Goal: Task Accomplishment & Management: Manage account settings

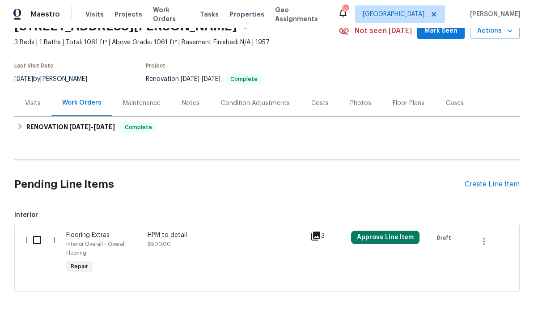
scroll to position [45, 0]
click at [372, 182] on div "Create Line Item" at bounding box center [491, 185] width 55 height 8
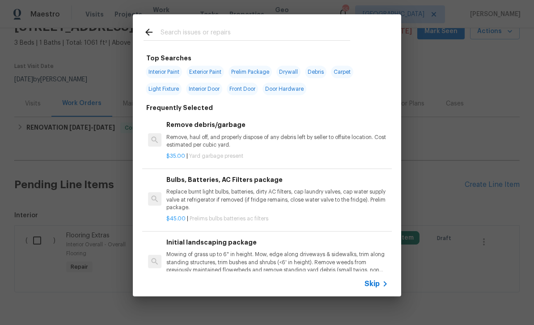
click at [288, 31] on input "text" at bounding box center [255, 33] width 190 height 13
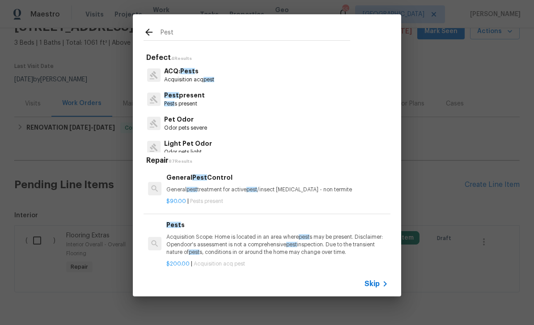
type input "Pest"
click at [284, 104] on div "Pest present Pest s present" at bounding box center [266, 99] width 247 height 24
click at [261, 126] on div "Pet Odor Odor pets severe" at bounding box center [266, 123] width 247 height 24
click at [242, 97] on div "Pest present Pest s present" at bounding box center [266, 99] width 247 height 24
click at [220, 99] on div "Pest present Pest s present" at bounding box center [266, 99] width 247 height 24
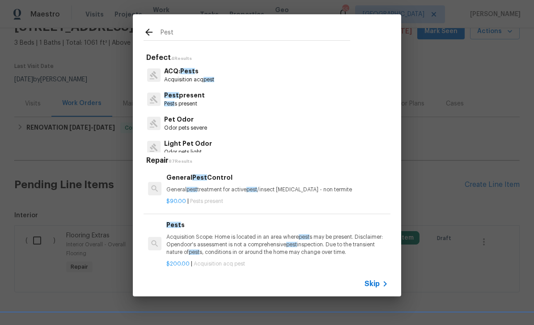
click at [186, 96] on p "Pest present" at bounding box center [184, 95] width 41 height 9
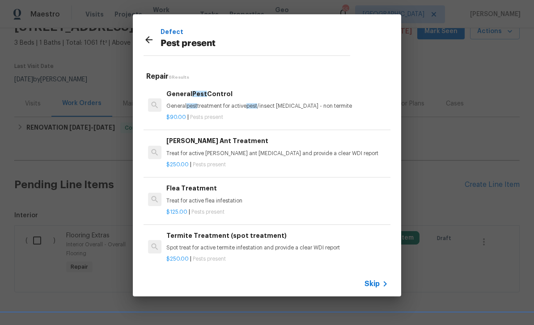
click at [237, 100] on div "General Pest Control General pest treatment for active pest /insect infestation…" at bounding box center [277, 99] width 222 height 21
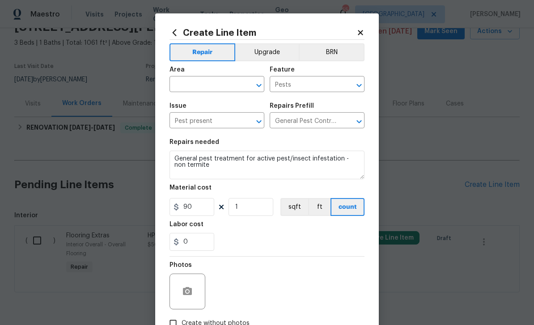
click at [224, 84] on input "text" at bounding box center [204, 85] width 70 height 14
click at [233, 103] on li "Garage" at bounding box center [216, 105] width 95 height 15
type input "Garage"
click at [363, 32] on icon at bounding box center [360, 33] width 8 height 8
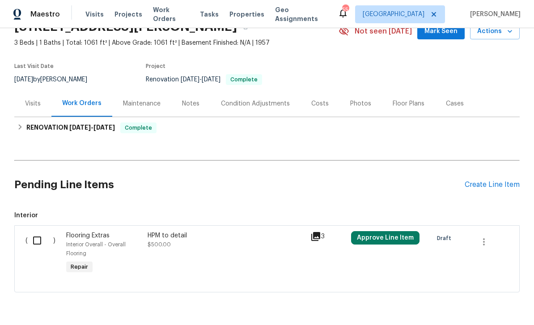
click at [372, 187] on div "Create Line Item" at bounding box center [491, 185] width 55 height 8
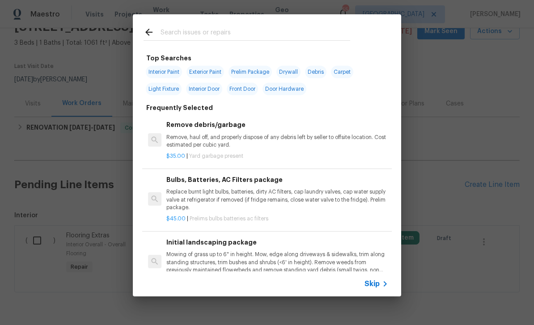
click at [372, 288] on icon at bounding box center [384, 283] width 11 height 11
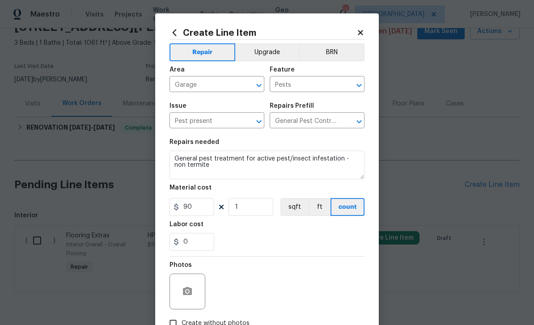
click at [361, 36] on icon at bounding box center [360, 33] width 8 height 8
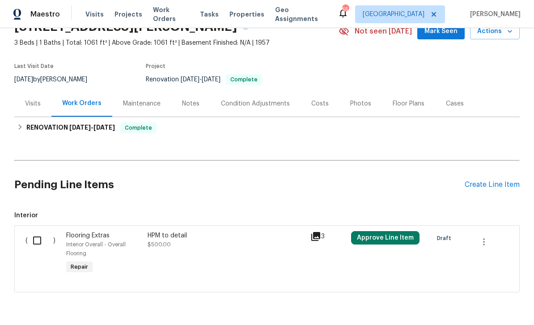
click at [372, 185] on div "Create Line Item" at bounding box center [491, 185] width 55 height 8
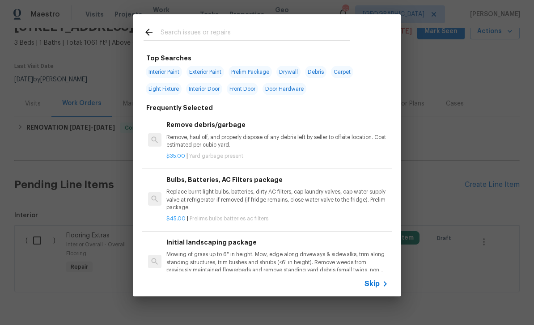
click at [372, 281] on span "Skip" at bounding box center [371, 283] width 15 height 9
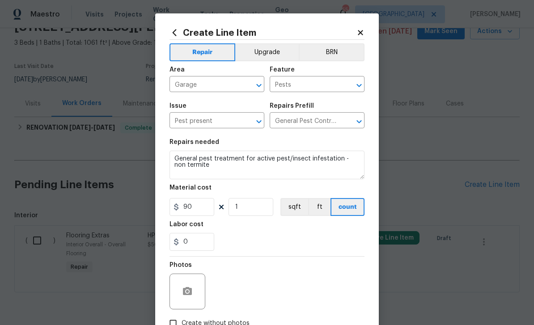
click at [358, 122] on icon "Open" at bounding box center [359, 121] width 11 height 11
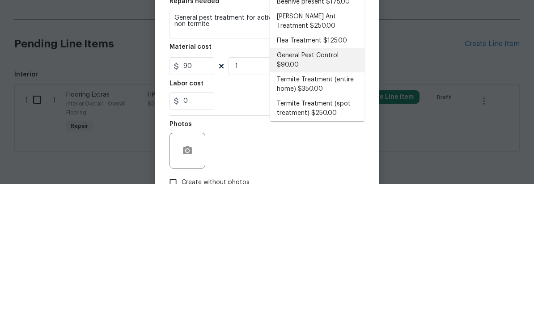
click at [347, 189] on li "General Pest Control $90.00" at bounding box center [317, 201] width 95 height 24
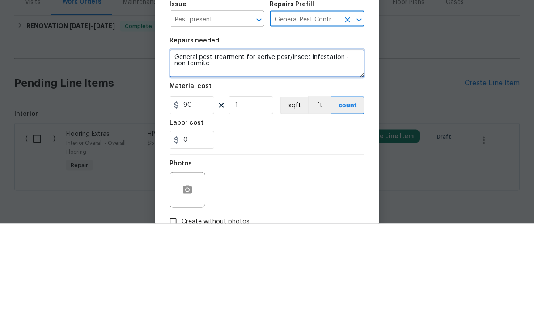
click at [248, 151] on textarea "General pest treatment for active pest/insect infestation - non termite" at bounding box center [266, 165] width 195 height 29
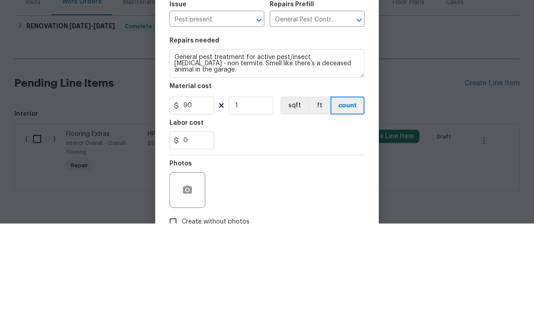
scroll to position [29, 0]
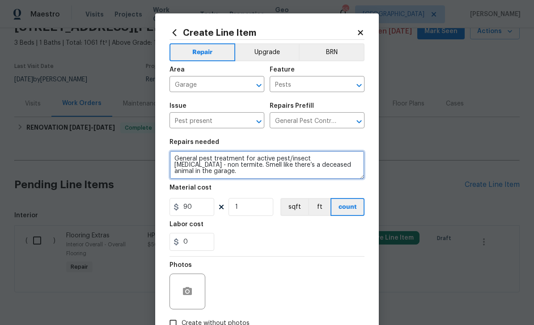
type textarea "General pest treatment for active pest/insect infestation - non termite. Smell …"
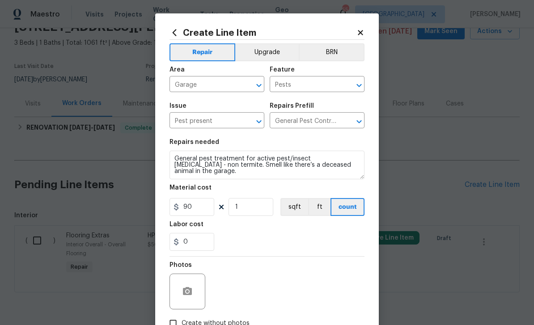
click at [197, 284] on div at bounding box center [187, 292] width 36 height 36
click at [188, 287] on button "button" at bounding box center [187, 291] width 21 height 21
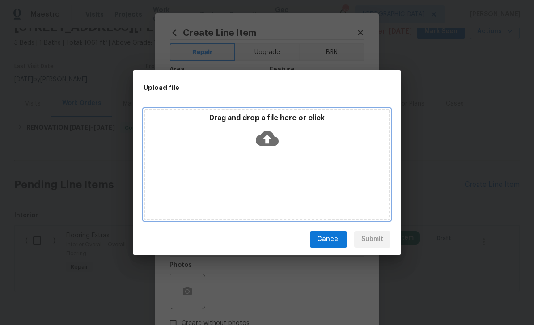
click at [272, 137] on icon at bounding box center [267, 138] width 23 height 15
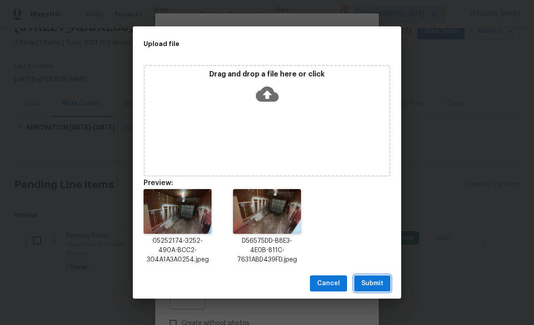
click at [372, 280] on span "Submit" at bounding box center [372, 283] width 22 height 11
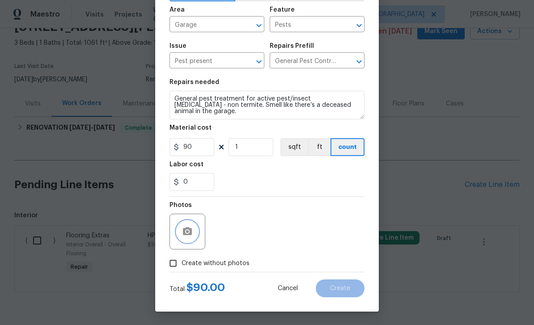
scroll to position [62, 0]
click at [193, 229] on button "button" at bounding box center [187, 231] width 21 height 21
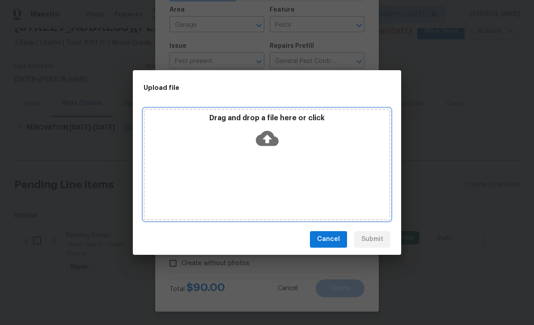
click at [274, 145] on icon at bounding box center [267, 138] width 23 height 15
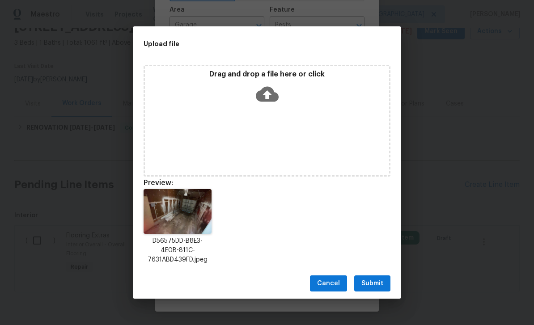
click at [372, 282] on span "Submit" at bounding box center [372, 283] width 22 height 11
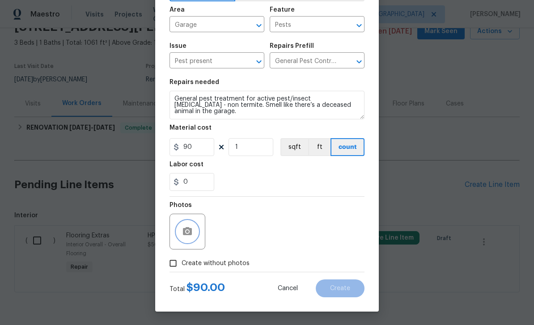
click at [194, 235] on button "button" at bounding box center [187, 231] width 21 height 21
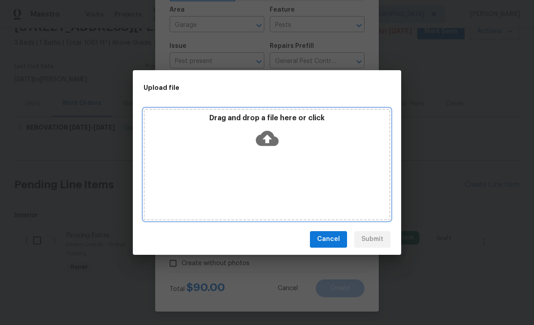
click at [264, 135] on icon at bounding box center [267, 138] width 23 height 15
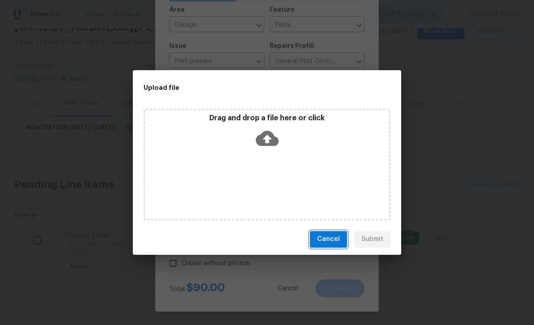
click at [328, 231] on button "Cancel" at bounding box center [328, 239] width 37 height 17
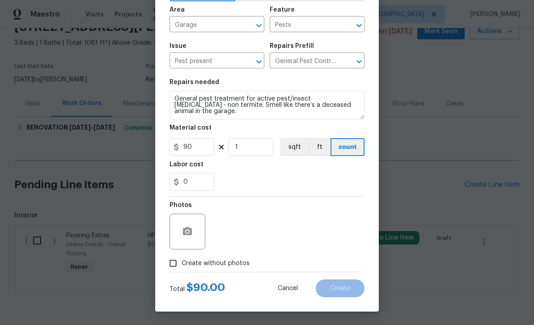
click at [195, 222] on div at bounding box center [187, 232] width 36 height 36
click at [190, 228] on icon "button" at bounding box center [187, 231] width 9 height 8
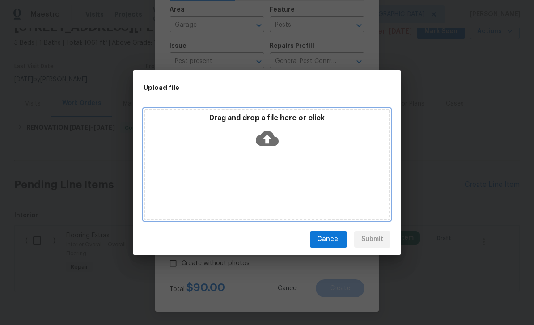
click at [267, 139] on icon at bounding box center [267, 138] width 23 height 23
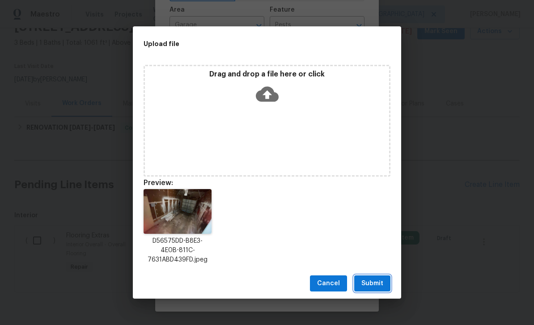
click at [372, 275] on button "Submit" at bounding box center [372, 283] width 36 height 17
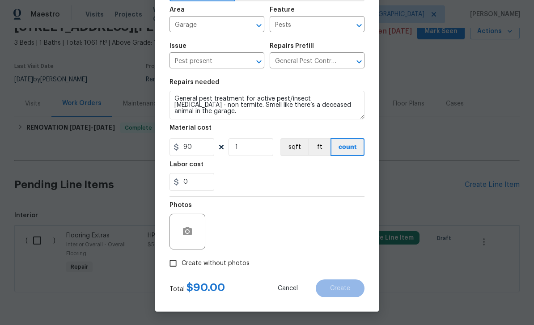
click at [168, 267] on input "Create without photos" at bounding box center [172, 263] width 17 height 17
checkbox input "true"
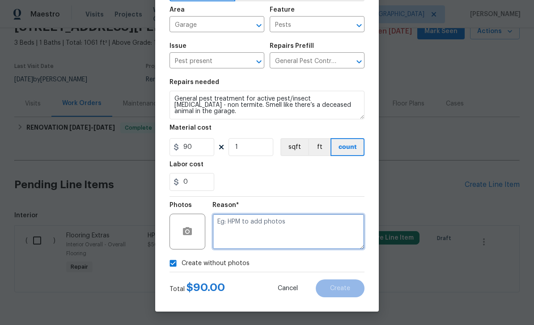
click at [260, 240] on textarea at bounding box center [288, 232] width 152 height 36
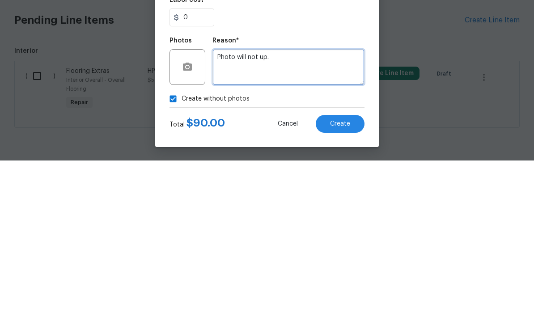
type textarea "Photo will not up."
click at [354, 279] on button "Create" at bounding box center [340, 288] width 49 height 18
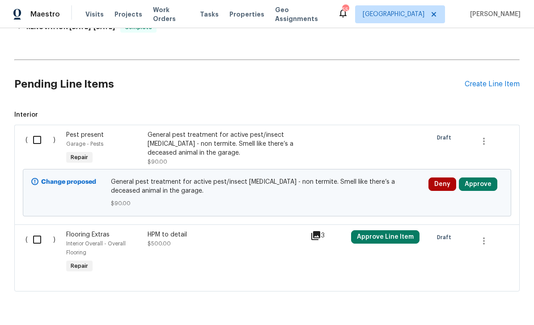
scroll to position [145, 0]
click at [39, 141] on input "checkbox" at bounding box center [40, 140] width 25 height 19
checkbox input "true"
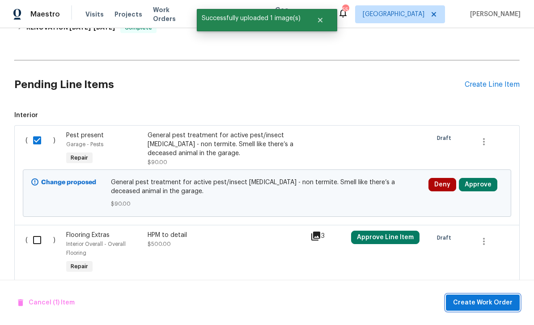
click at [372, 297] on button "Create Work Order" at bounding box center [483, 303] width 74 height 17
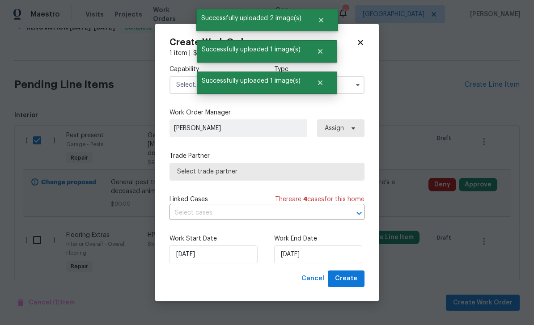
click at [249, 112] on label "Work Order Manager" at bounding box center [266, 112] width 195 height 9
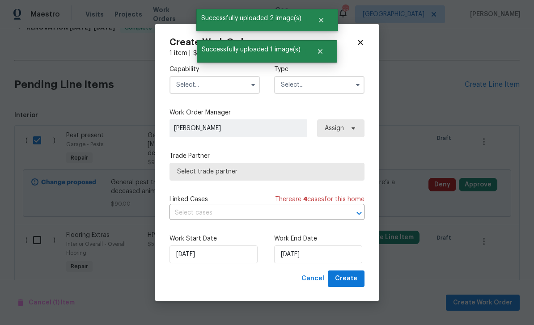
click at [256, 85] on icon "button" at bounding box center [252, 84] width 7 height 7
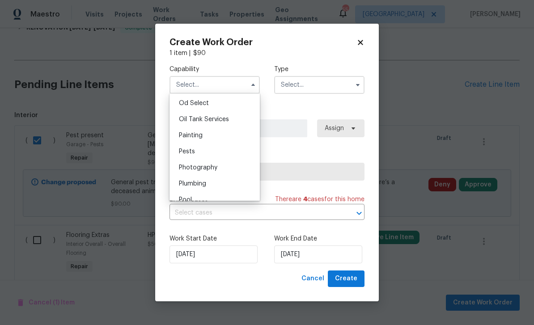
scroll to position [731, 0]
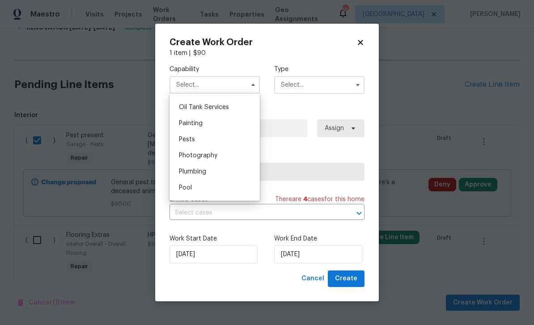
click at [233, 143] on div "Pests" at bounding box center [215, 139] width 86 height 16
type input "Pests"
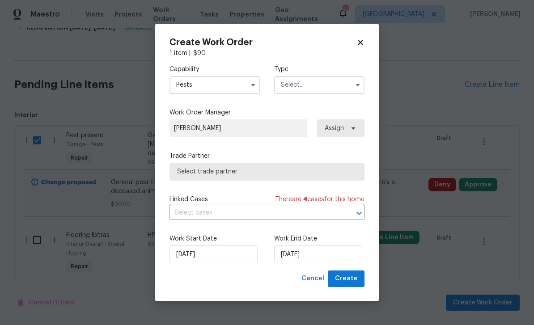
click at [354, 87] on icon "button" at bounding box center [357, 84] width 7 height 7
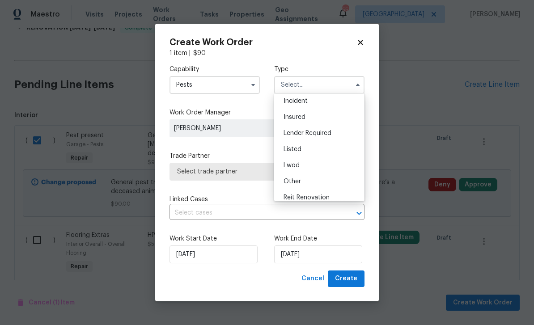
scroll to position [50, 0]
click at [326, 138] on div "Listed" at bounding box center [319, 134] width 86 height 16
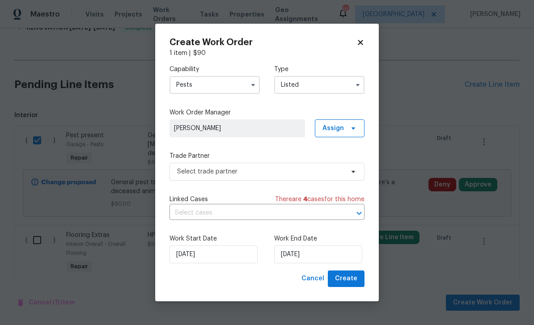
type input "Listed"
click at [357, 127] on span "Assign" at bounding box center [340, 128] width 50 height 18
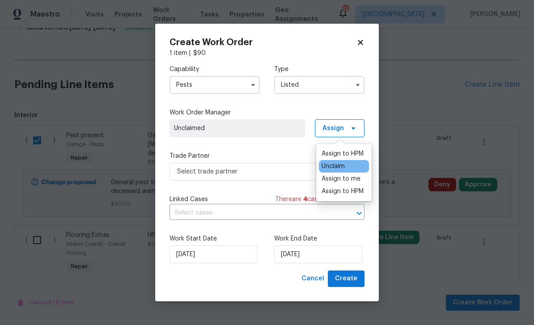
click at [351, 154] on div "Assign to HPM" at bounding box center [342, 153] width 42 height 9
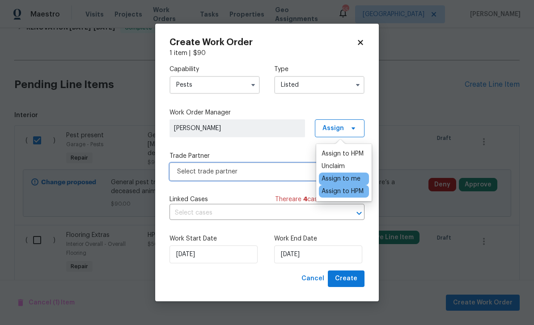
click at [284, 173] on span "Select trade partner" at bounding box center [260, 171] width 167 height 9
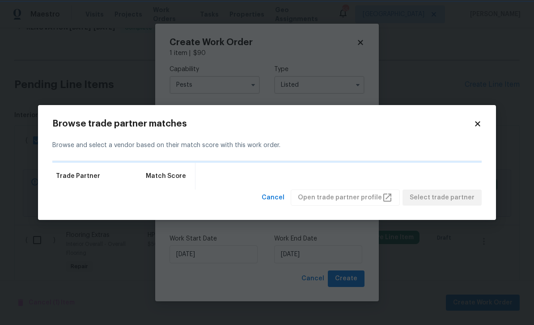
click at [4, 114] on body "Maestro Visits Projects Work Orders Tasks Properties Geo Assignments 55 Dallas …" at bounding box center [267, 162] width 534 height 325
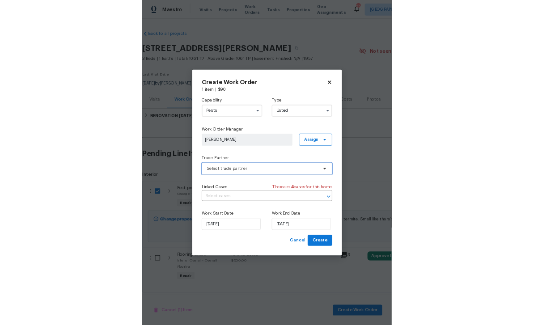
scroll to position [0, 0]
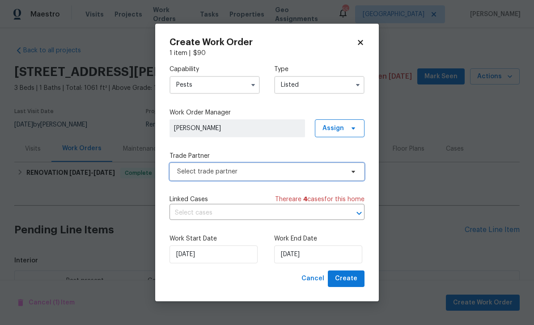
click at [346, 172] on span "Select trade partner" at bounding box center [266, 172] width 195 height 18
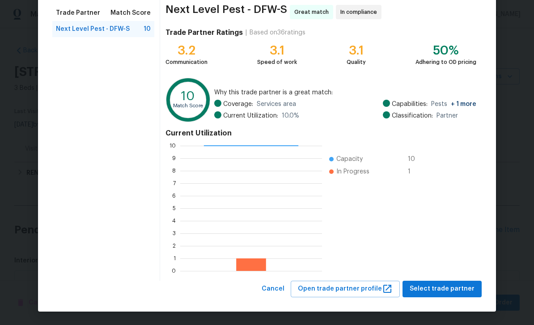
scroll to position [69, 0]
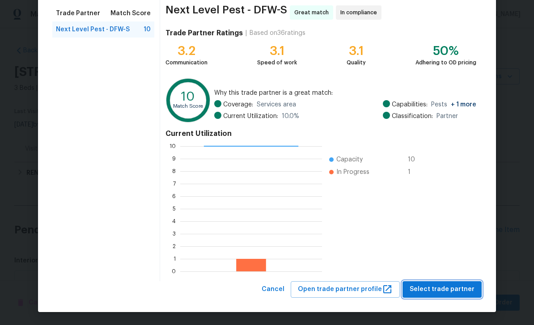
click at [372, 285] on span "Select trade partner" at bounding box center [441, 289] width 65 height 11
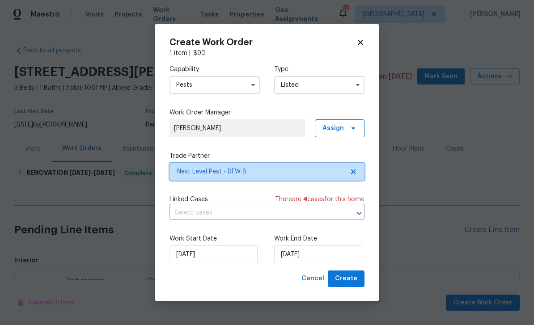
scroll to position [0, 0]
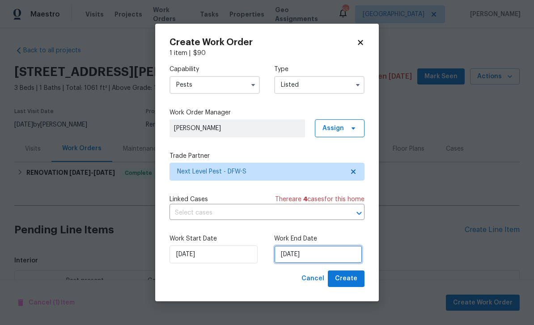
click at [323, 252] on input "[DATE]" at bounding box center [318, 254] width 88 height 18
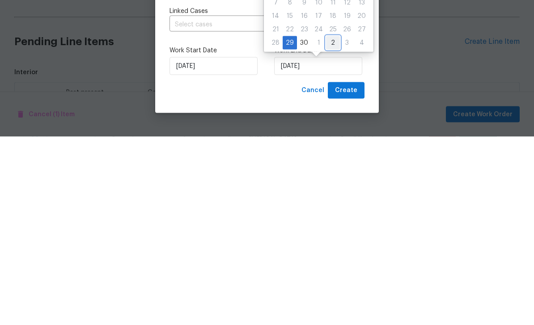
click at [332, 225] on div "2" at bounding box center [333, 231] width 14 height 13
type input "10/2/2025"
select select "9"
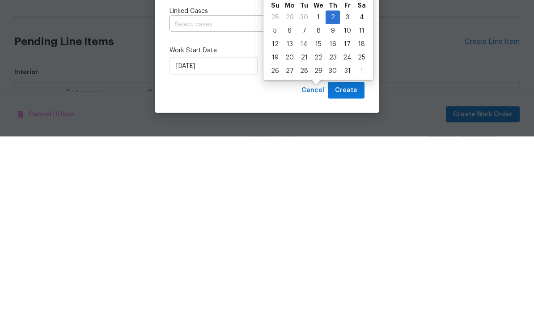
scroll to position [29, 0]
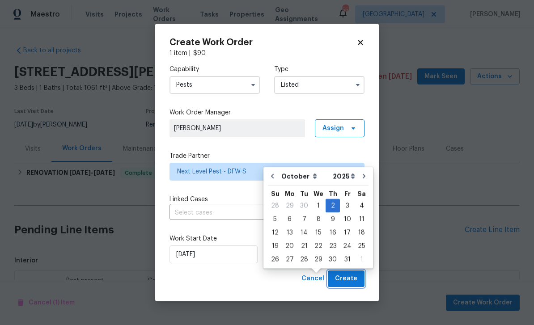
click at [352, 276] on span "Create" at bounding box center [346, 278] width 22 height 11
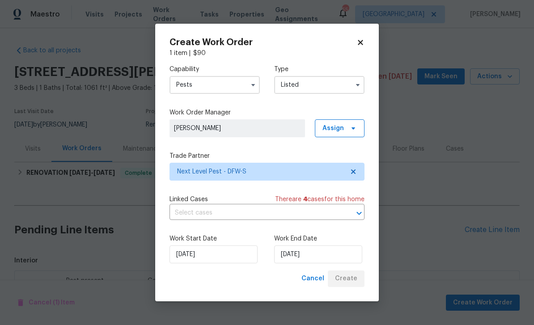
click at [357, 283] on div "Cancel Create" at bounding box center [331, 278] width 67 height 17
checkbox input "false"
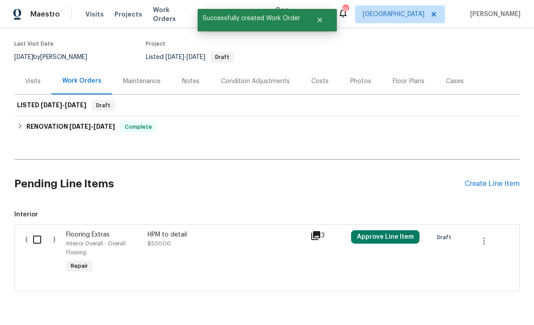
scroll to position [67, 0]
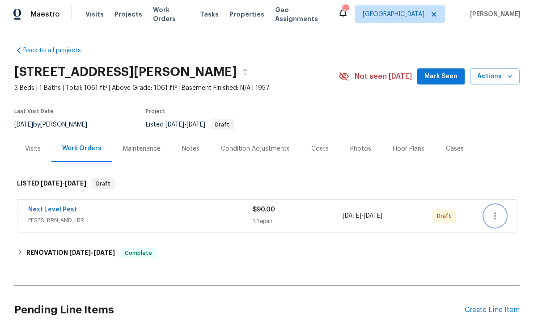
click at [497, 212] on icon "button" at bounding box center [494, 216] width 11 height 11
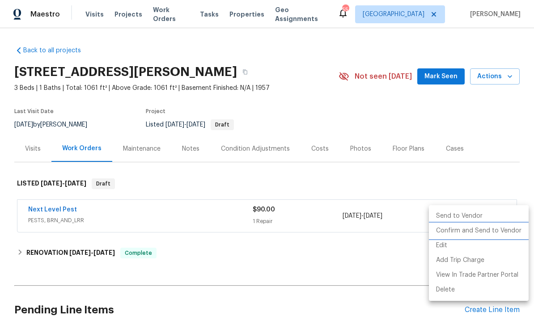
click at [488, 230] on li "Confirm and Send to Vendor" at bounding box center [479, 230] width 100 height 15
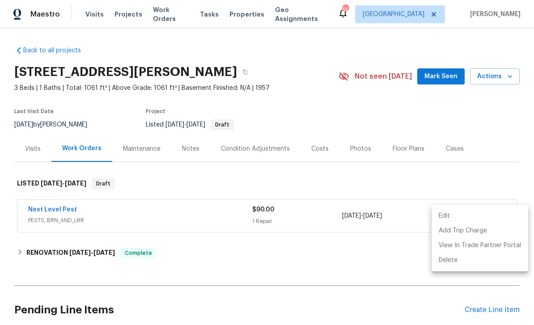
click at [197, 152] on div at bounding box center [267, 162] width 534 height 325
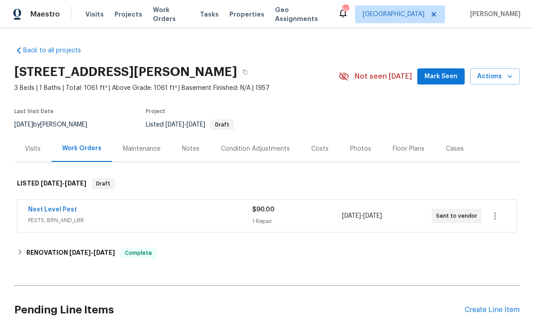
click at [184, 157] on div "Notes" at bounding box center [190, 148] width 39 height 26
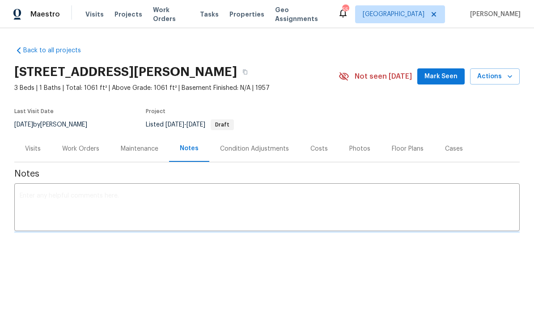
click at [178, 197] on textarea at bounding box center [267, 208] width 494 height 31
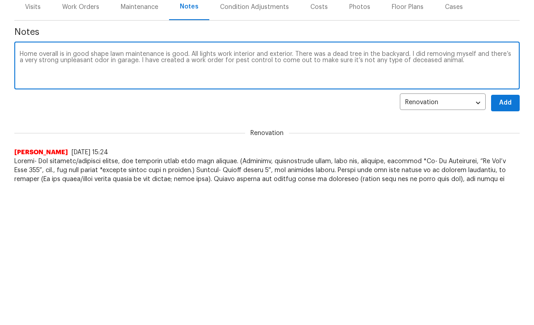
type textarea "Home overall is in good shape lawn maintenance is good. All lights work interio…"
click at [512, 236] on button "Add" at bounding box center [505, 244] width 29 height 17
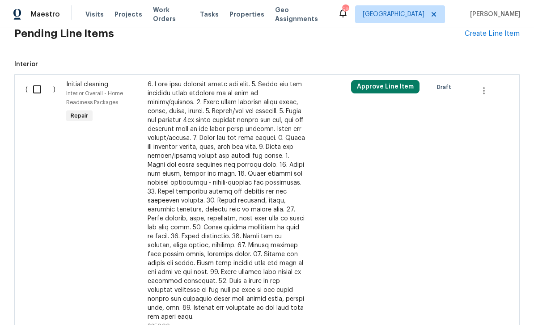
scroll to position [352, 0]
click at [500, 37] on div "Create Line Item" at bounding box center [491, 33] width 55 height 8
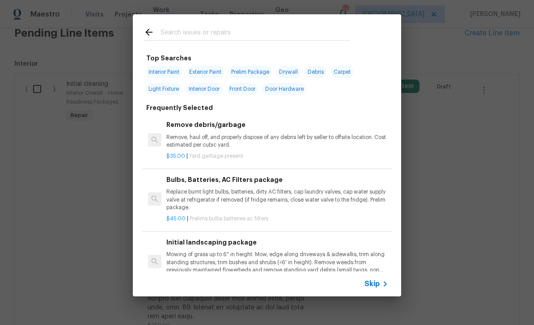
click at [377, 277] on div "Skip" at bounding box center [267, 283] width 268 height 25
click at [369, 279] on div "Skip" at bounding box center [377, 283] width 26 height 11
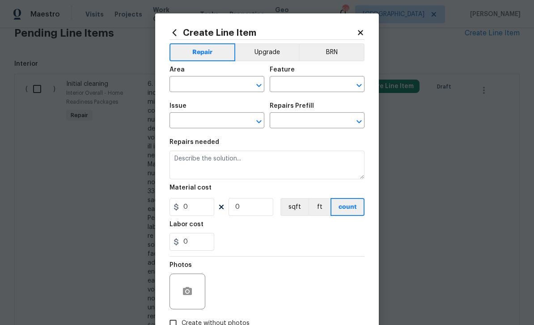
click at [220, 81] on input "text" at bounding box center [204, 85] width 70 height 14
click at [225, 103] on li "Garage" at bounding box center [216, 105] width 95 height 15
type input "Garage"
click at [306, 81] on input "text" at bounding box center [305, 85] width 70 height 14
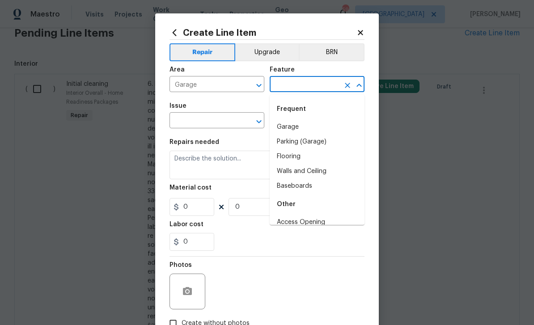
click at [314, 128] on li "Garage" at bounding box center [317, 127] width 95 height 15
type input "Garage"
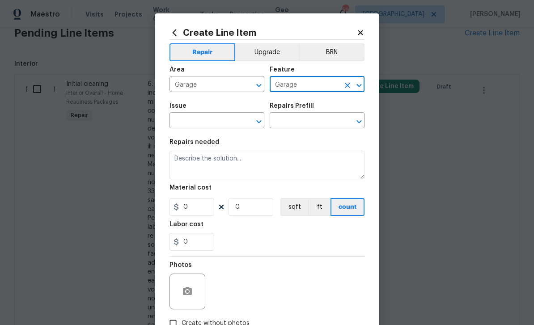
click at [210, 124] on input "text" at bounding box center [204, 121] width 70 height 14
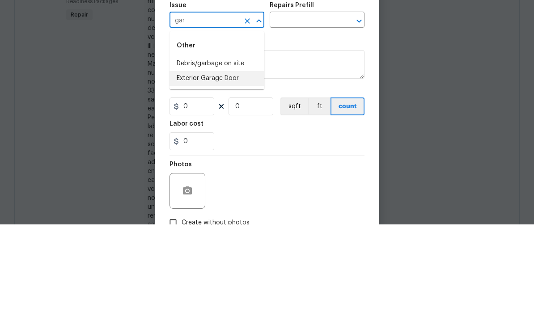
click at [243, 172] on li "Exterior Garage Door" at bounding box center [216, 179] width 95 height 15
type input "Exterior Garage Door"
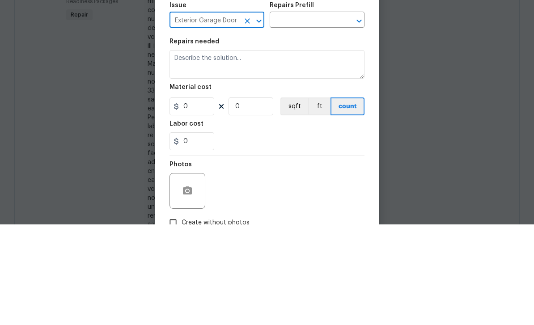
click at [354, 116] on icon "Open" at bounding box center [359, 121] width 11 height 11
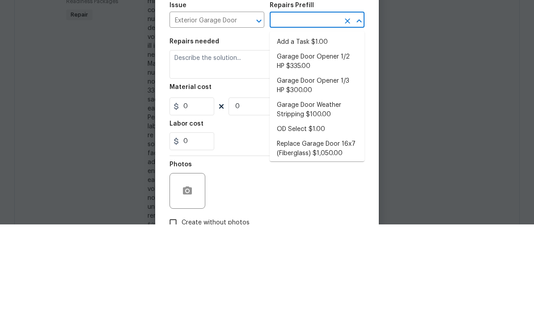
click at [344, 135] on li "Add a Task $1.00" at bounding box center [317, 142] width 95 height 15
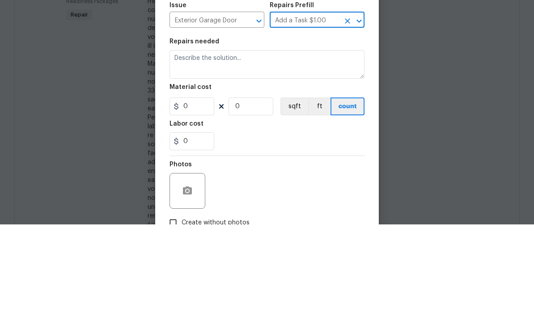
type input "Add a Task $1.00"
type input "Interior Door"
type textarea "HPM to detail"
type input "1"
type input "Add a Task $1.00"
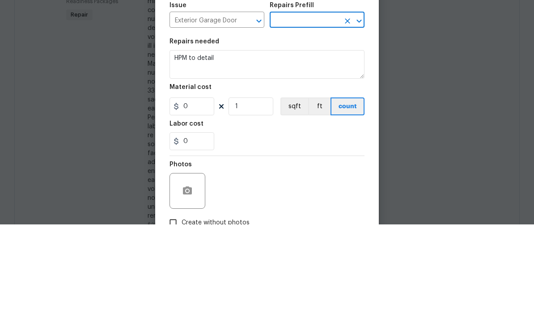
type input "1"
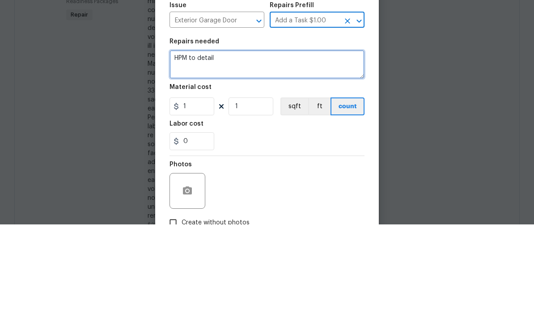
click at [251, 151] on textarea "HPM to detail" at bounding box center [266, 165] width 195 height 29
type textarea "H"
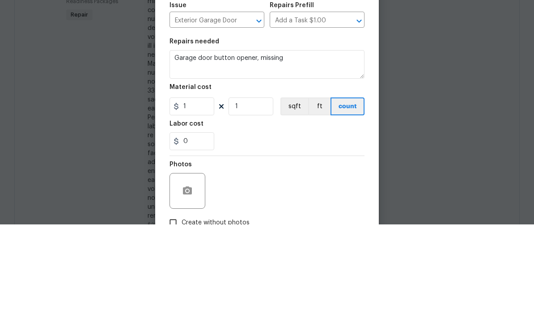
scroll to position [29, 0]
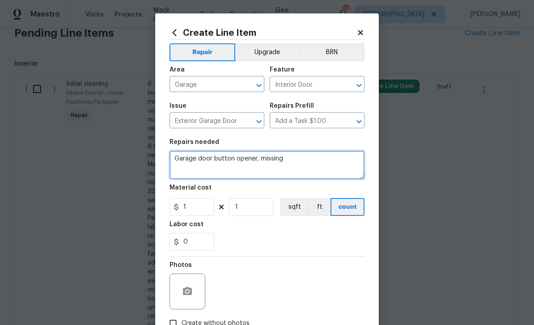
type textarea "Garage door button opener, missing"
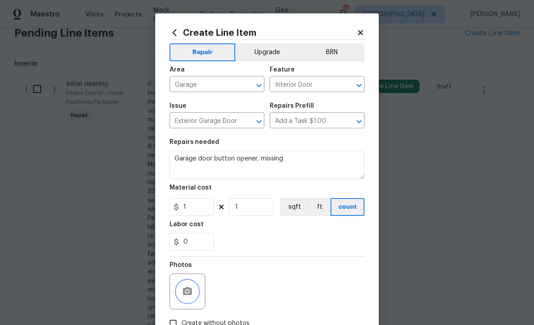
click at [194, 288] on button "button" at bounding box center [187, 291] width 21 height 21
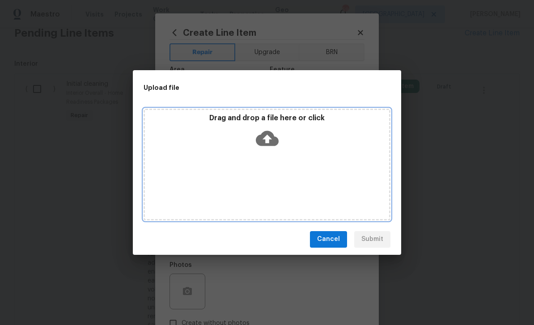
click at [274, 128] on icon at bounding box center [267, 138] width 23 height 23
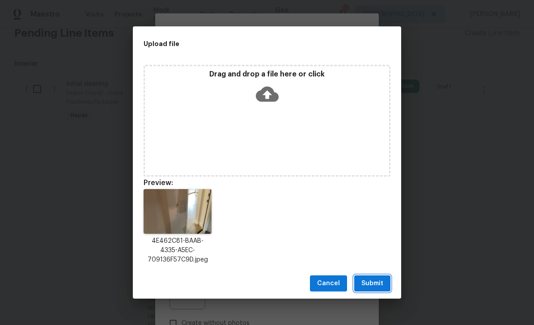
click at [373, 283] on span "Submit" at bounding box center [372, 283] width 22 height 11
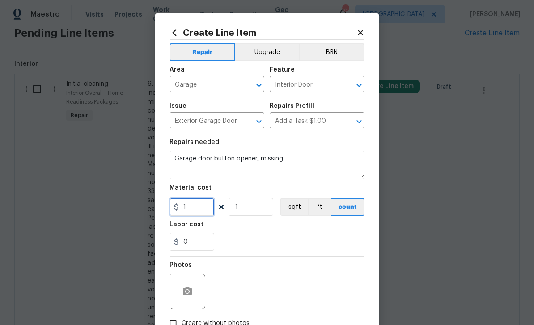
click at [198, 200] on input "1" at bounding box center [191, 207] width 45 height 18
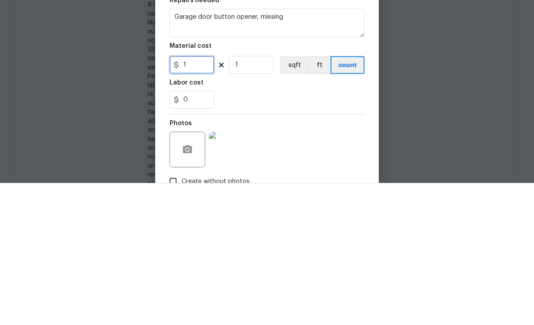
click at [197, 198] on input "1" at bounding box center [191, 207] width 45 height 18
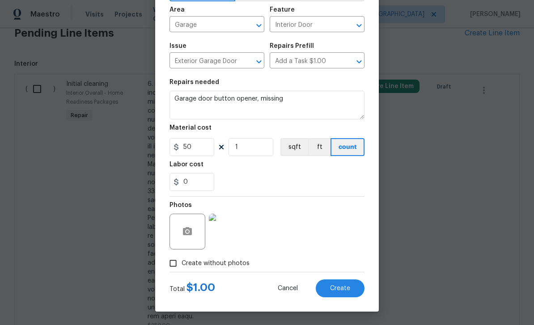
scroll to position [62, 0]
type input "50"
click at [348, 290] on span "Create" at bounding box center [340, 288] width 20 height 7
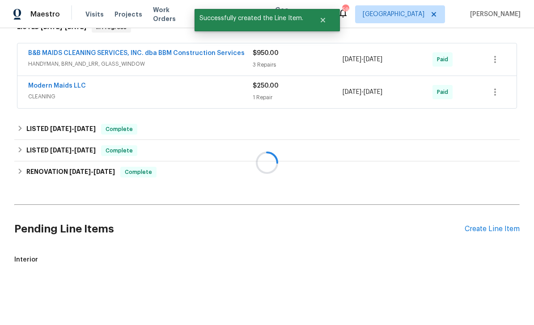
scroll to position [128, 0]
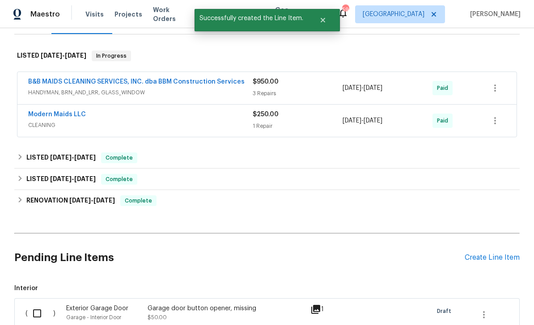
click at [44, 304] on input "checkbox" at bounding box center [40, 313] width 25 height 19
checkbox input "true"
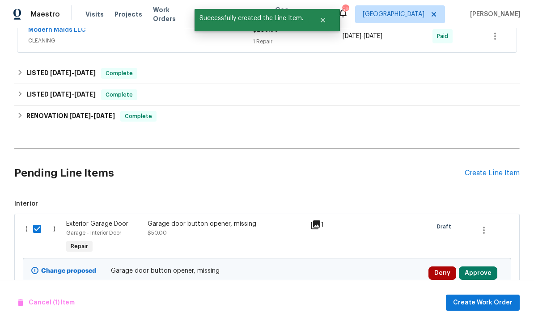
scroll to position [219, 0]
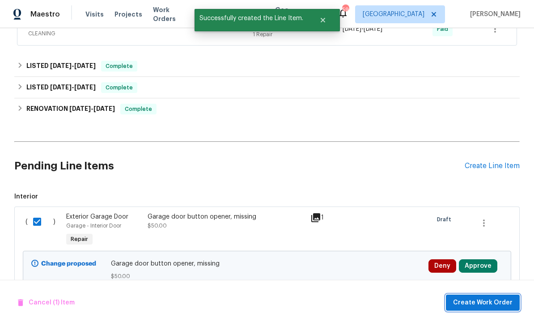
click at [492, 301] on span "Create Work Order" at bounding box center [482, 302] width 59 height 11
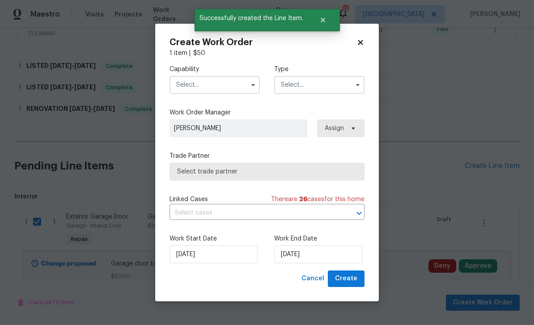
click at [357, 87] on icon "button" at bounding box center [357, 84] width 7 height 7
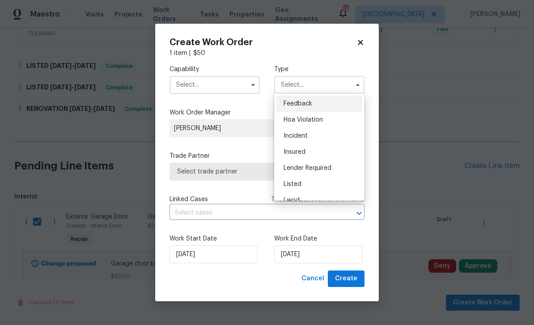
click at [312, 180] on div "Listed" at bounding box center [319, 184] width 86 height 16
type input "Listed"
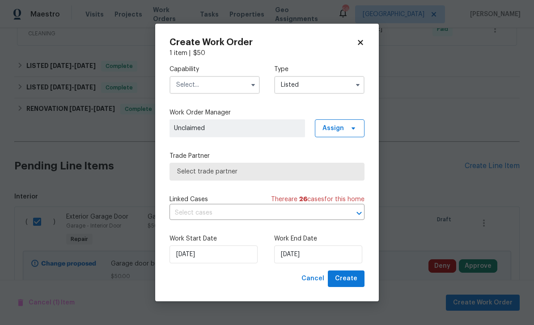
click at [255, 77] on input "text" at bounding box center [214, 85] width 90 height 18
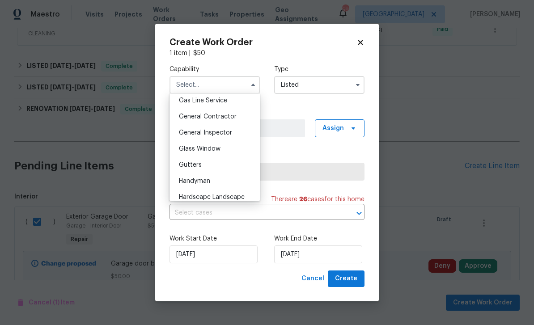
scroll to position [375, 0]
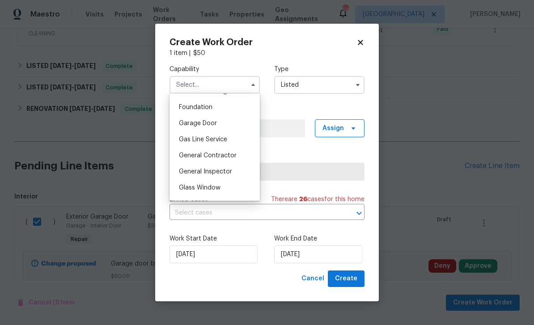
click at [230, 125] on div "Garage Door" at bounding box center [215, 123] width 86 height 16
type input "Garage Door"
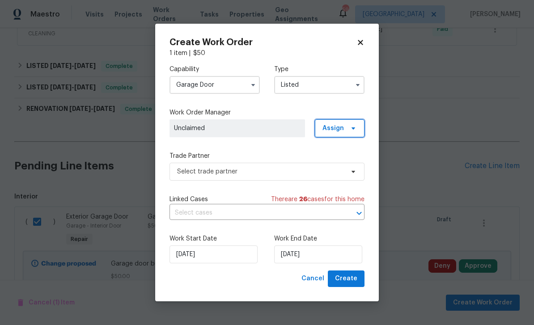
click at [341, 127] on span "Assign" at bounding box center [332, 128] width 21 height 9
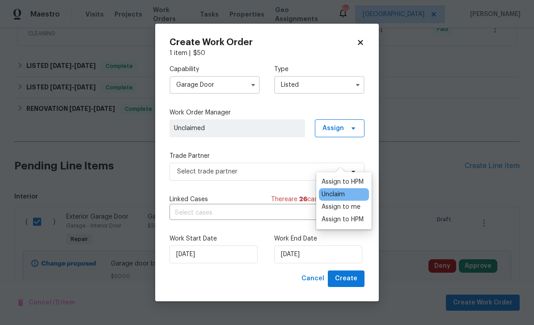
click at [354, 176] on div "Assign to HPM" at bounding box center [344, 182] width 50 height 13
click at [357, 177] on div "Assign to HPM" at bounding box center [342, 181] width 42 height 9
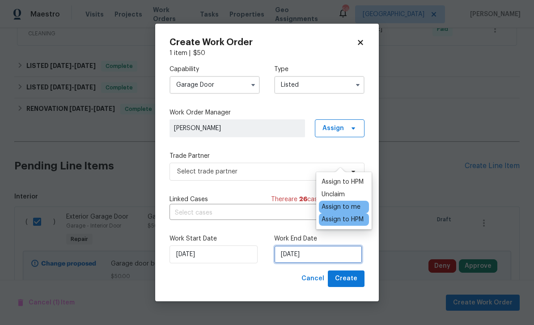
click at [326, 257] on input "[DATE]" at bounding box center [318, 254] width 88 height 18
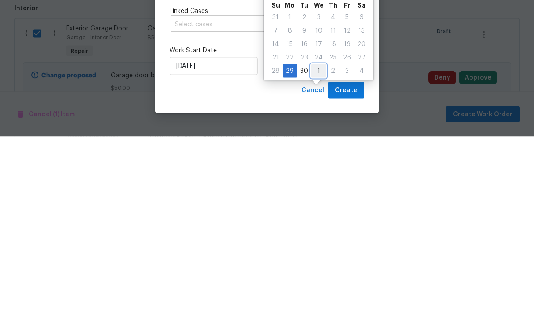
click at [318, 253] on div "1" at bounding box center [318, 259] width 15 height 13
type input "10/1/2025"
select select "9"
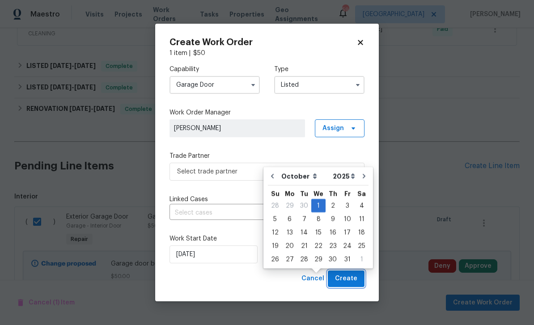
click at [352, 277] on span "Create" at bounding box center [346, 278] width 22 height 11
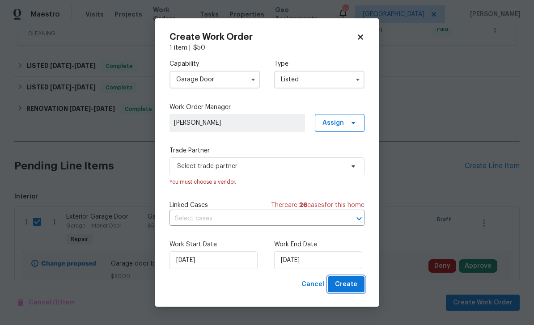
click at [352, 288] on span "Create" at bounding box center [346, 284] width 22 height 11
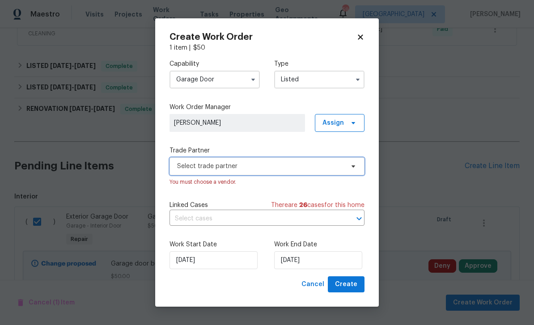
click at [351, 170] on span "Select trade partner" at bounding box center [266, 166] width 195 height 18
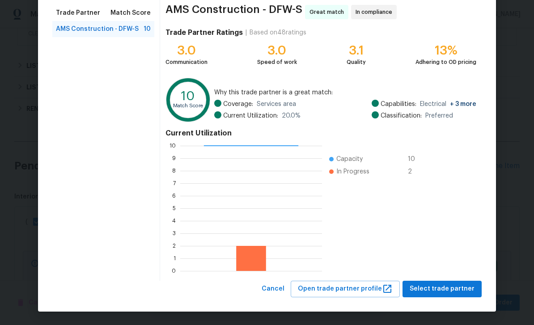
scroll to position [69, 0]
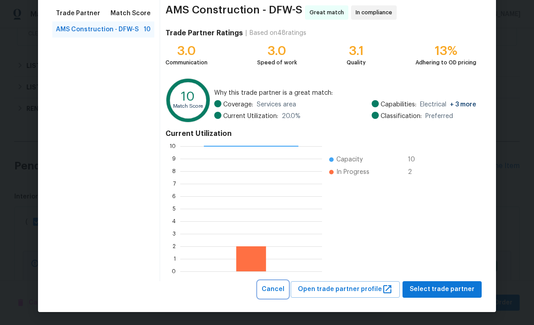
click at [281, 291] on span "Cancel" at bounding box center [272, 289] width 23 height 11
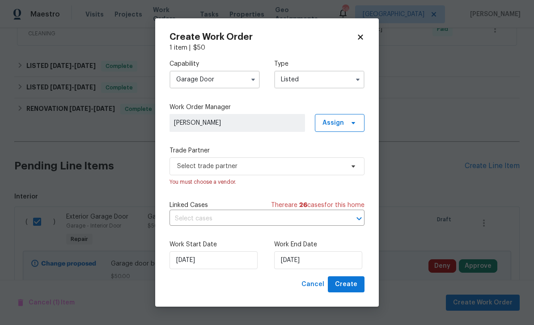
click at [250, 76] on icon "button" at bounding box center [252, 79] width 7 height 7
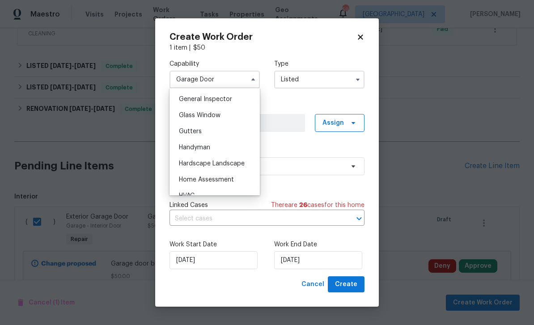
scroll to position [462, 0]
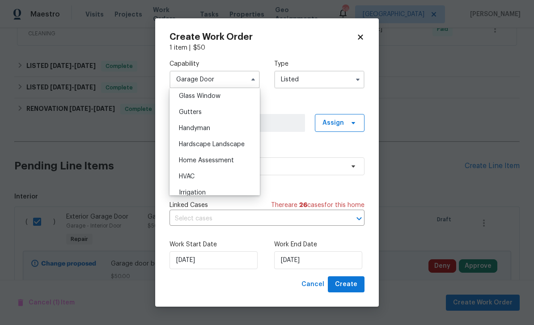
click at [234, 128] on div "Handyman" at bounding box center [215, 128] width 86 height 16
type input "Handyman"
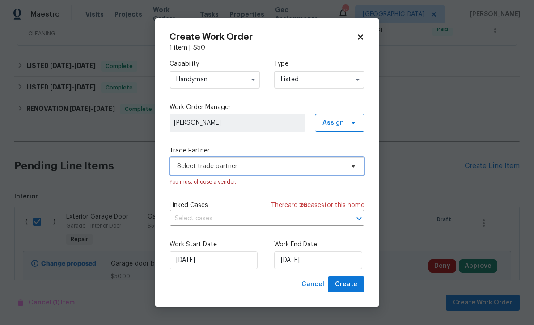
click at [351, 170] on span "Select trade partner" at bounding box center [266, 166] width 195 height 18
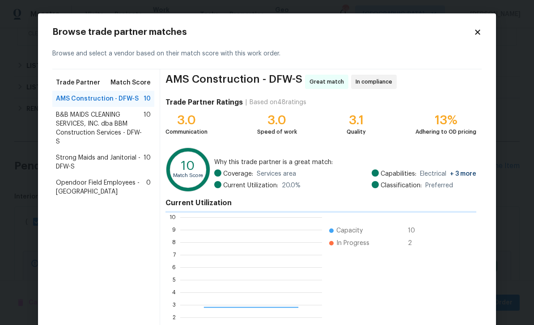
scroll to position [125, 142]
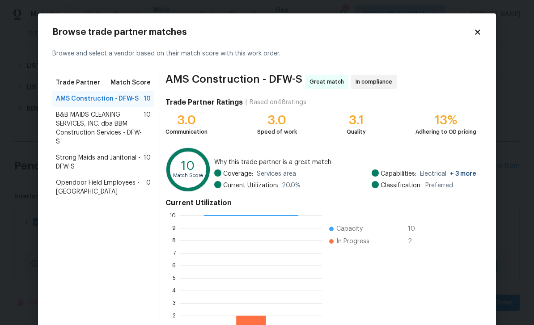
click at [123, 128] on span "B&B MAIDS CLEANING SERVICES, INC. dba BBM Construction Services - DFW-S" at bounding box center [100, 128] width 88 height 36
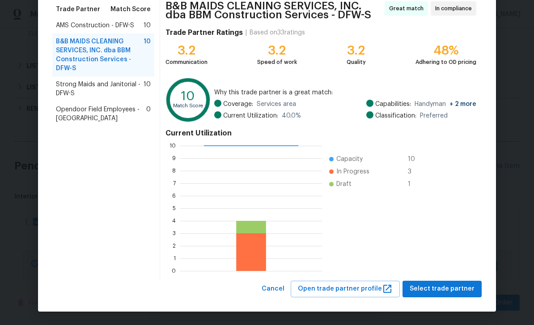
scroll to position [73, 0]
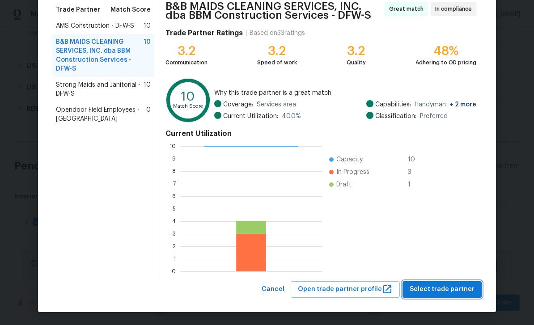
click at [457, 288] on span "Select trade partner" at bounding box center [441, 289] width 65 height 11
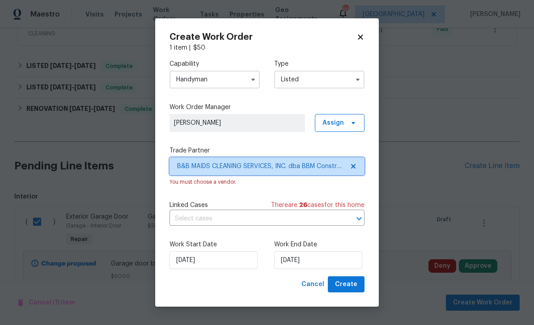
scroll to position [0, 0]
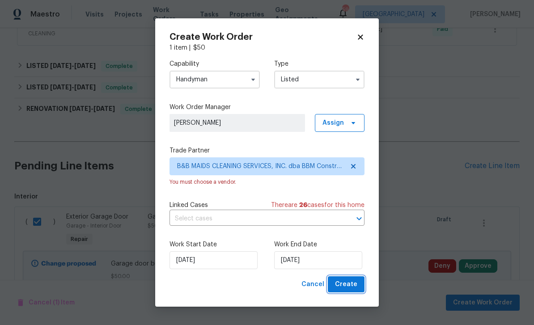
click at [353, 288] on span "Create" at bounding box center [346, 284] width 22 height 11
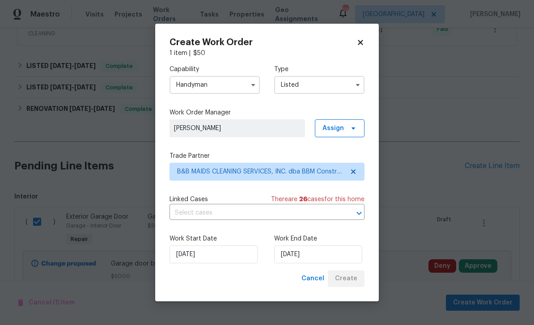
checkbox input "false"
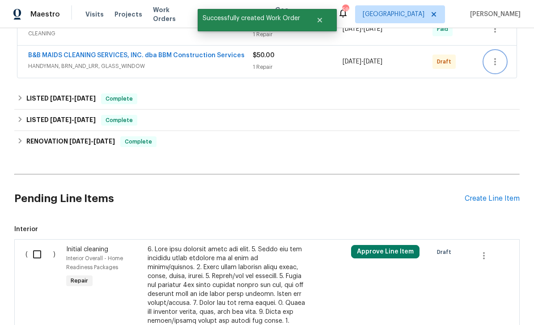
click at [491, 56] on icon "button" at bounding box center [494, 61] width 11 height 11
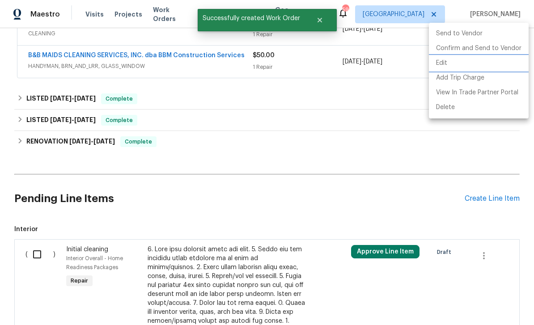
click at [502, 56] on li "Edit" at bounding box center [479, 63] width 100 height 15
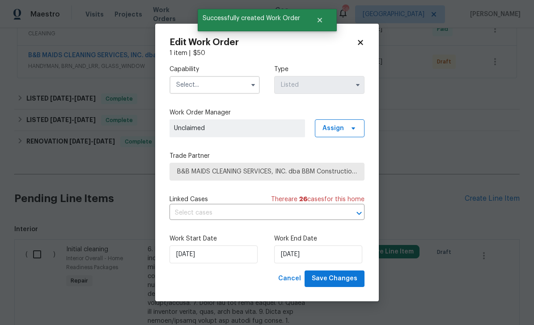
click at [357, 41] on icon at bounding box center [360, 42] width 8 height 8
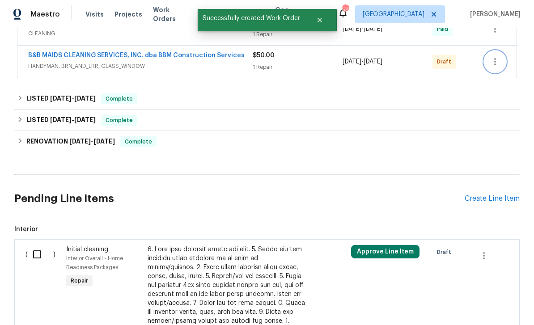
click at [489, 51] on button "button" at bounding box center [494, 61] width 21 height 21
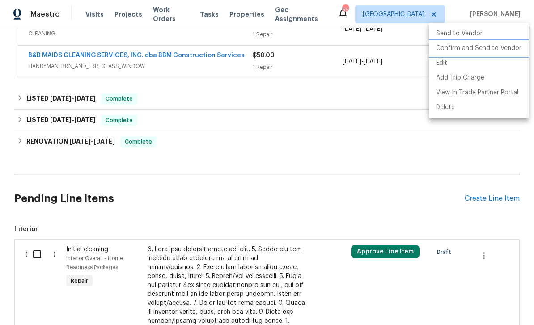
click at [494, 47] on li "Confirm and Send to Vendor" at bounding box center [479, 48] width 100 height 15
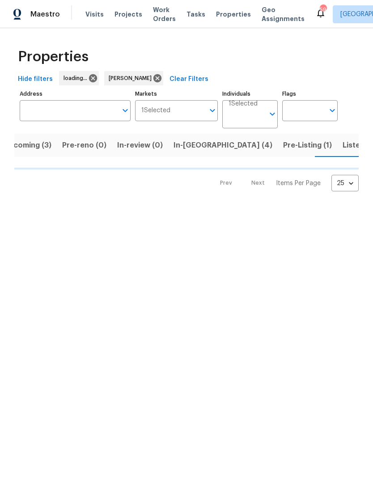
scroll to position [0, 17]
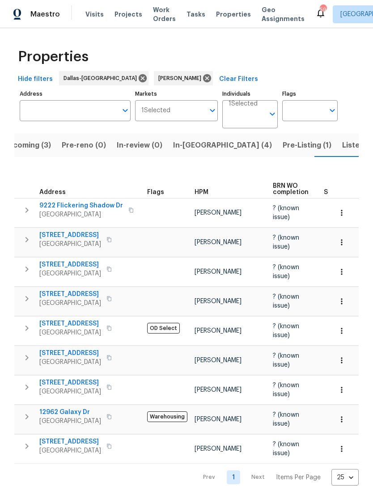
click at [106, 128] on div "Address Address" at bounding box center [75, 108] width 111 height 41
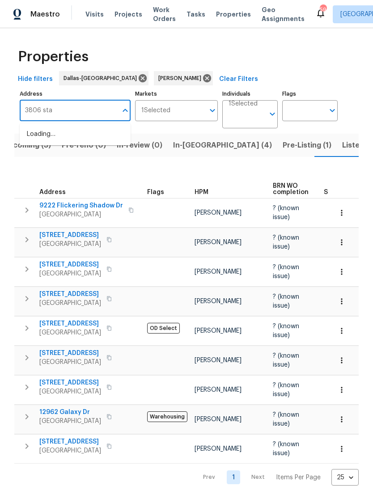
type input "3806 star"
click at [107, 138] on li "3806 Star Trek Ln Garland TX 75044" at bounding box center [75, 134] width 111 height 15
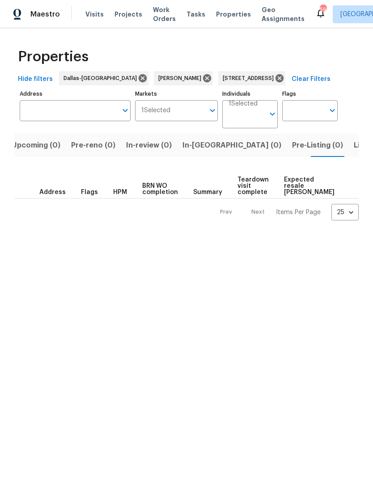
type input "3806 Star Trek Ln Garland TX 75044"
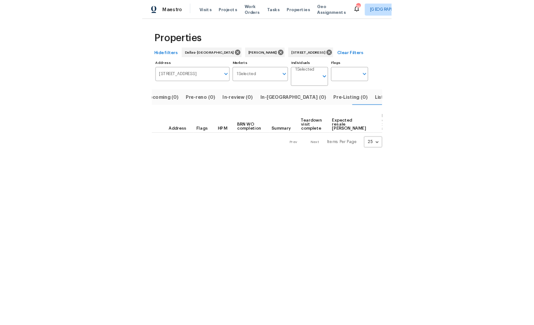
scroll to position [0, 14]
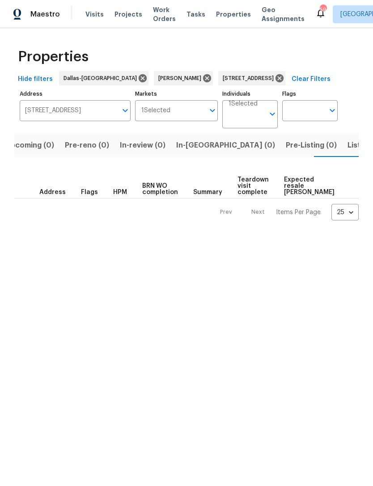
click at [347, 141] on span "Listed (1)" at bounding box center [363, 145] width 32 height 13
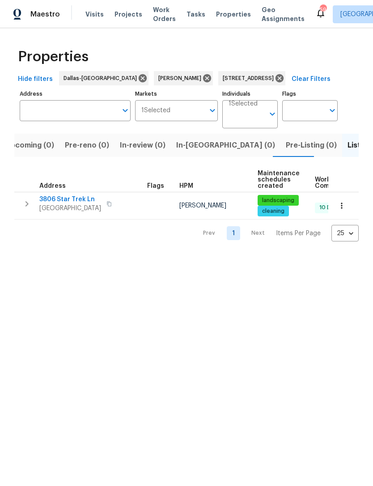
type input "3806 Star Trek Ln Garland TX 75044"
click at [78, 198] on span "3806 Star Trek Ln" at bounding box center [70, 199] width 62 height 9
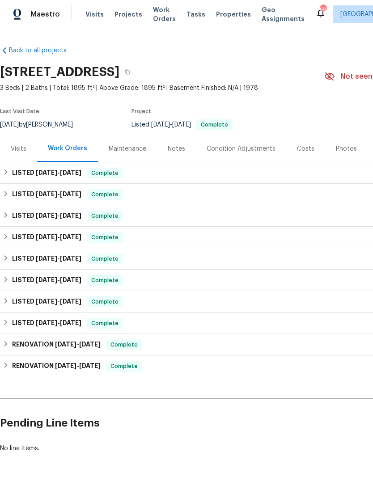
click at [26, 147] on div "Visits" at bounding box center [19, 148] width 16 height 9
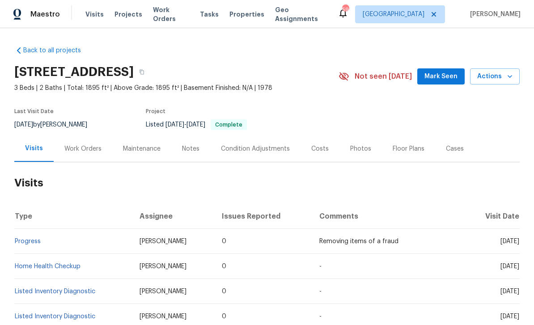
click at [372, 73] on button "Actions" at bounding box center [495, 76] width 50 height 17
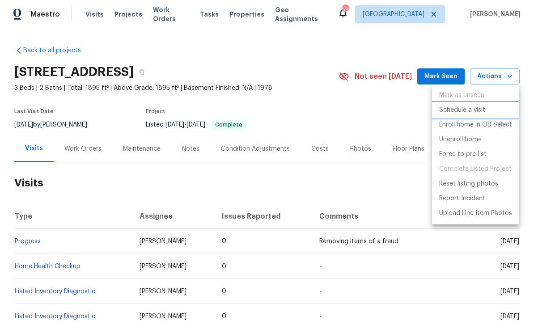
click at [372, 114] on li "Schedule a visit" at bounding box center [475, 110] width 87 height 15
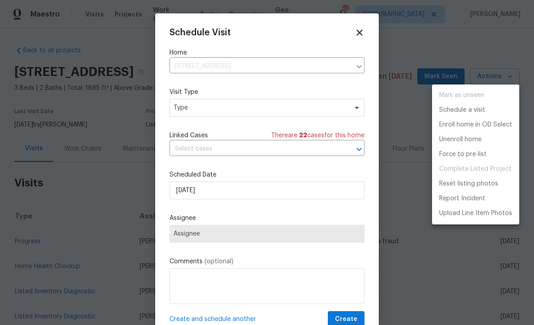
click at [342, 113] on div at bounding box center [267, 162] width 534 height 325
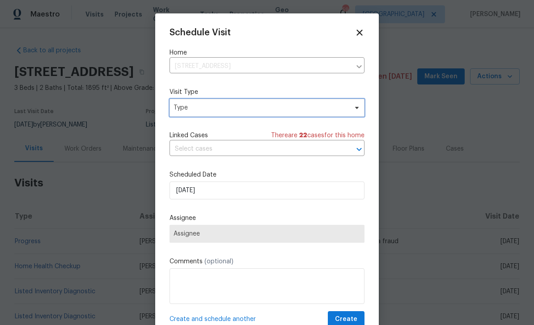
click at [346, 110] on span "Type" at bounding box center [260, 107] width 174 height 9
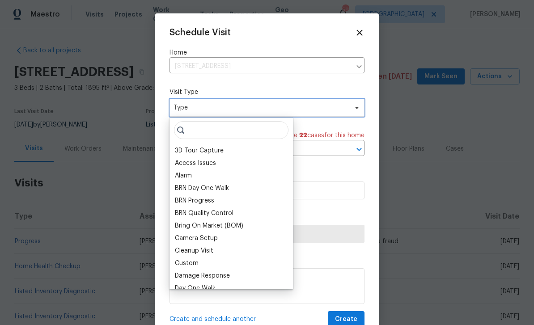
click at [345, 102] on span "Type" at bounding box center [266, 108] width 195 height 18
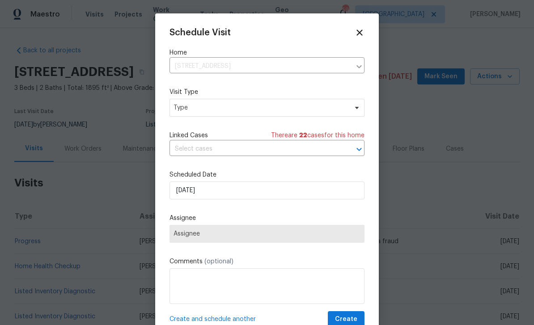
click at [353, 96] on label "Visit Type" at bounding box center [266, 92] width 195 height 9
click at [349, 109] on span "Type" at bounding box center [266, 108] width 195 height 18
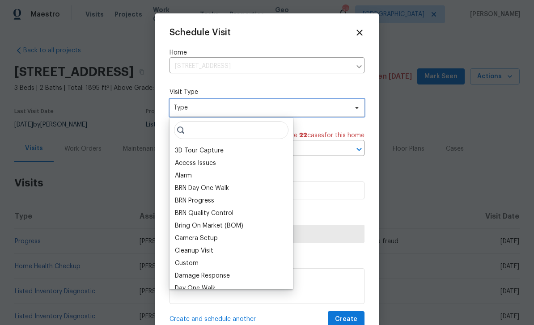
click at [291, 117] on span "Type" at bounding box center [266, 108] width 195 height 18
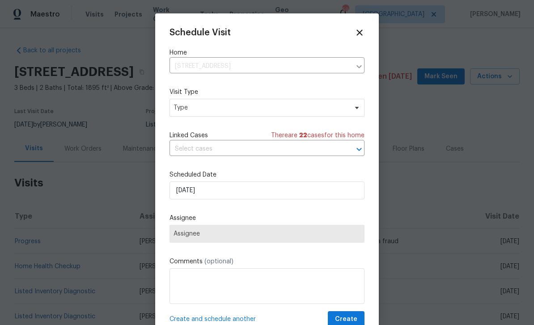
click at [301, 149] on input "text" at bounding box center [254, 149] width 170 height 14
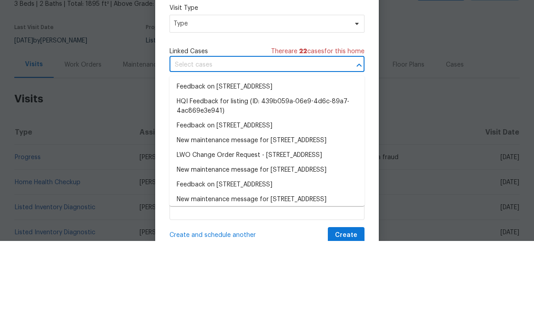
click at [302, 38] on div "Schedule Visit Home [STREET_ADDRESS] ​ Visit Type Type Linked Cases There are 2…" at bounding box center [266, 178] width 195 height 300
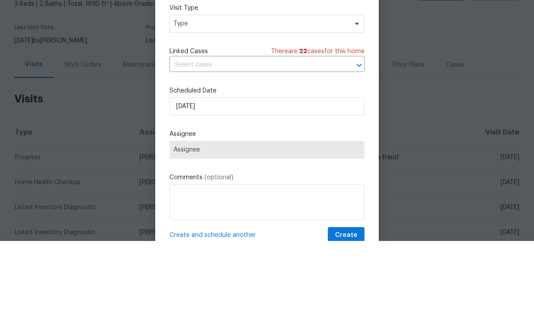
scroll to position [29, 0]
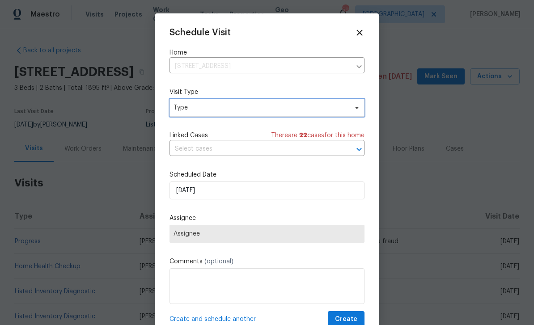
click at [319, 102] on span "Type" at bounding box center [266, 108] width 195 height 18
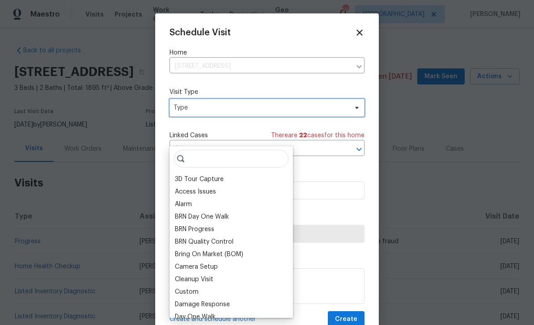
click at [332, 108] on span "Type" at bounding box center [260, 107] width 174 height 9
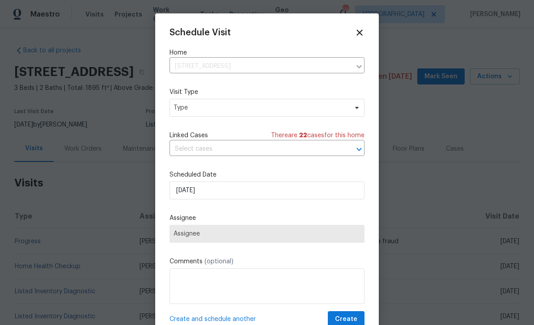
click at [335, 145] on input "text" at bounding box center [254, 149] width 170 height 14
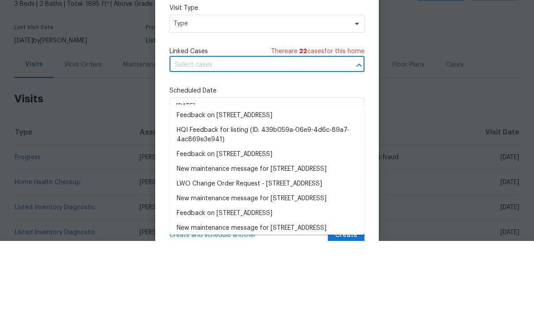
click at [298, 45] on div "Schedule Visit Home [STREET_ADDRESS] ​ Visit Type Type Linked Cases There are 2…" at bounding box center [266, 178] width 195 height 300
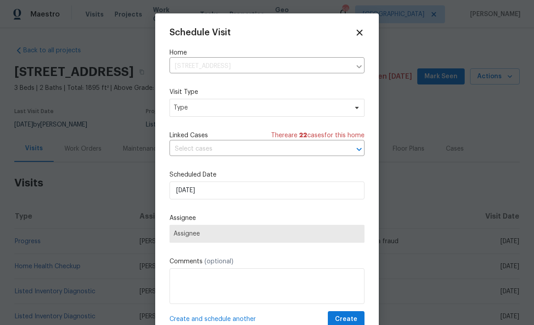
click at [304, 98] on div "Visit Type Type" at bounding box center [266, 102] width 195 height 29
click at [300, 111] on span "Type" at bounding box center [260, 107] width 174 height 9
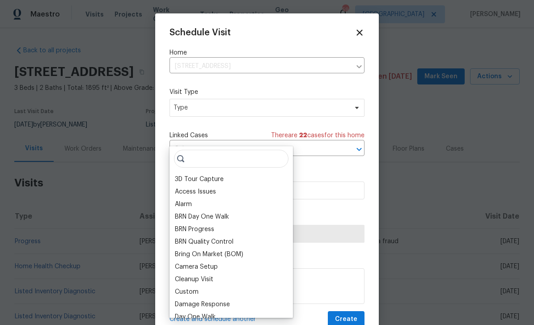
scroll to position [0, 0]
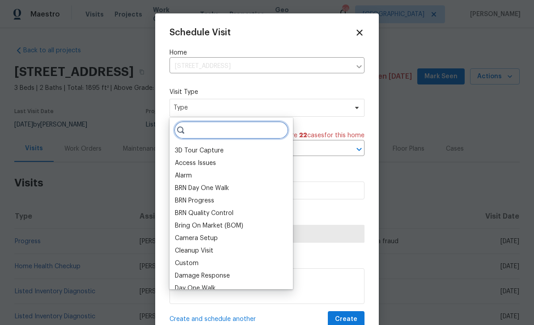
click at [249, 125] on input "search" at bounding box center [231, 130] width 114 height 18
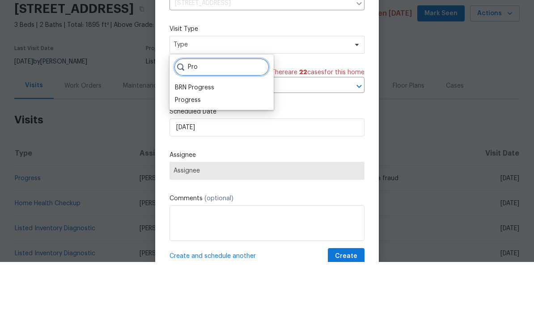
type input "Pro"
click at [229, 157] on div "Progress" at bounding box center [221, 163] width 99 height 13
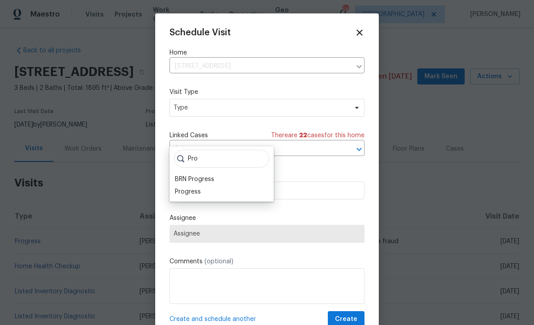
click at [230, 185] on div "Progress" at bounding box center [221, 191] width 99 height 13
click at [222, 185] on div "Progress" at bounding box center [221, 191] width 99 height 13
click at [231, 185] on div "Progress" at bounding box center [221, 191] width 99 height 13
click at [192, 187] on div "Progress" at bounding box center [188, 191] width 26 height 9
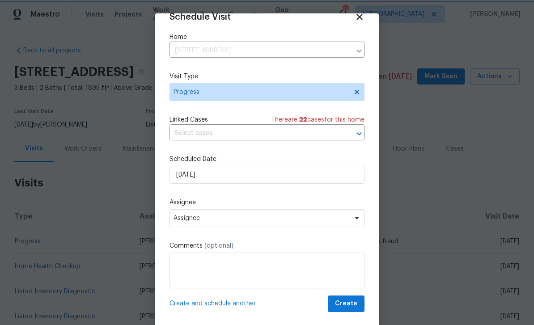
scroll to position [17, 0]
click at [299, 223] on span "Assignee" at bounding box center [266, 218] width 195 height 18
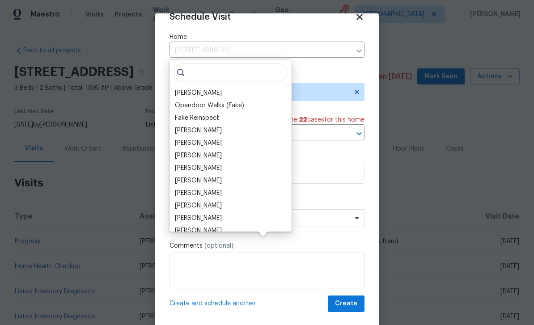
click at [239, 87] on div "[PERSON_NAME]" at bounding box center [230, 93] width 117 height 13
click at [238, 87] on div "[PERSON_NAME]" at bounding box center [230, 93] width 117 height 13
click at [239, 87] on div "[PERSON_NAME]" at bounding box center [230, 93] width 117 height 13
click at [237, 60] on div "[PERSON_NAME] Opendoor Walks (Fake) Fake Reinspect [PERSON_NAME] [PERSON_NAME] …" at bounding box center [230, 146] width 122 height 172
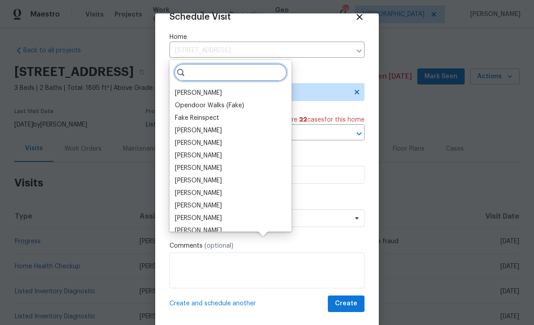
click at [231, 63] on input "search" at bounding box center [230, 72] width 113 height 18
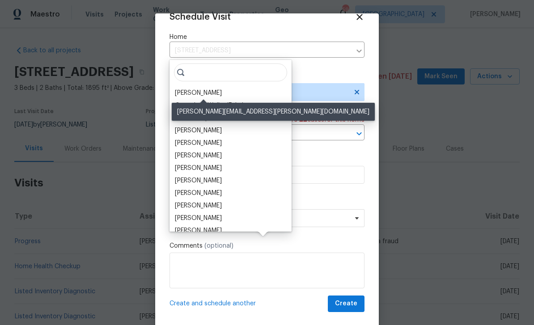
click at [221, 88] on div "[PERSON_NAME]" at bounding box center [198, 92] width 47 height 9
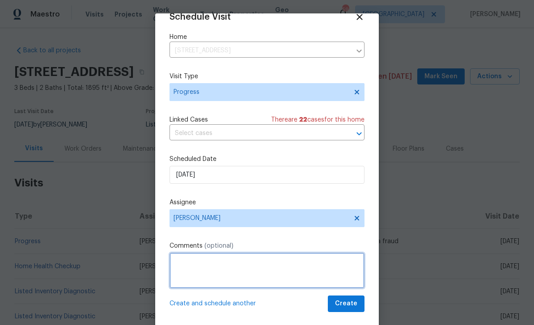
click at [292, 274] on textarea at bounding box center [266, 271] width 195 height 36
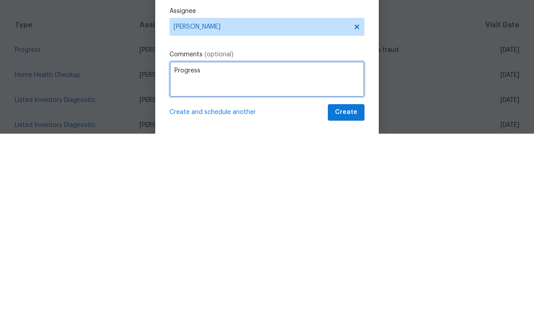
type textarea "Progress"
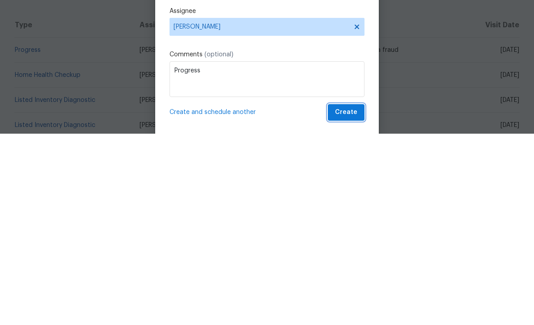
click at [352, 298] on span "Create" at bounding box center [346, 303] width 22 height 11
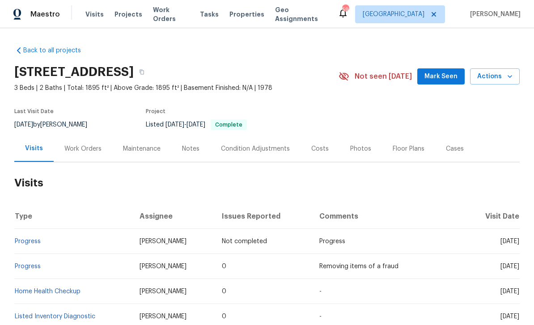
scroll to position [0, 0]
click at [372, 28] on div "Back to all projects [STREET_ADDRESS] 3 Beds | 2 Baths | Total: 1895 ft² | Abov…" at bounding box center [267, 176] width 534 height 297
